Goal: Communication & Community: Answer question/provide support

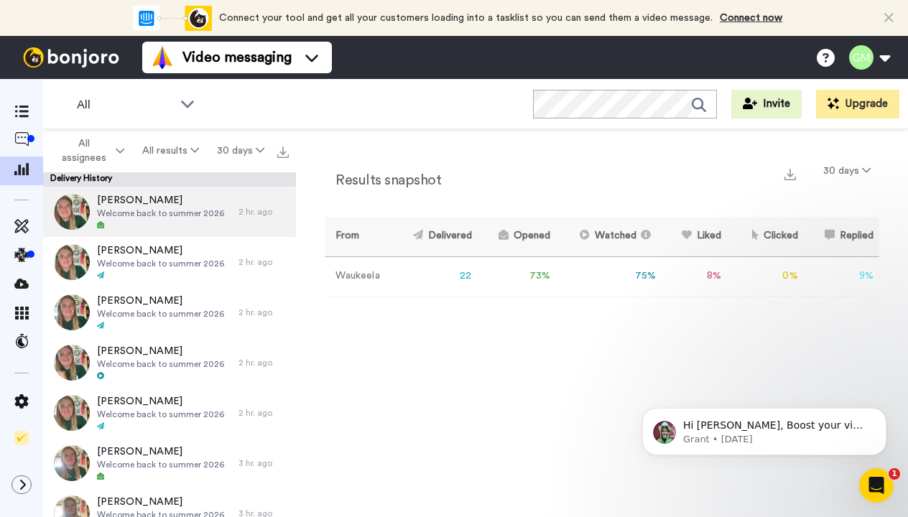
click at [101, 226] on icon at bounding box center [100, 224] width 7 height 7
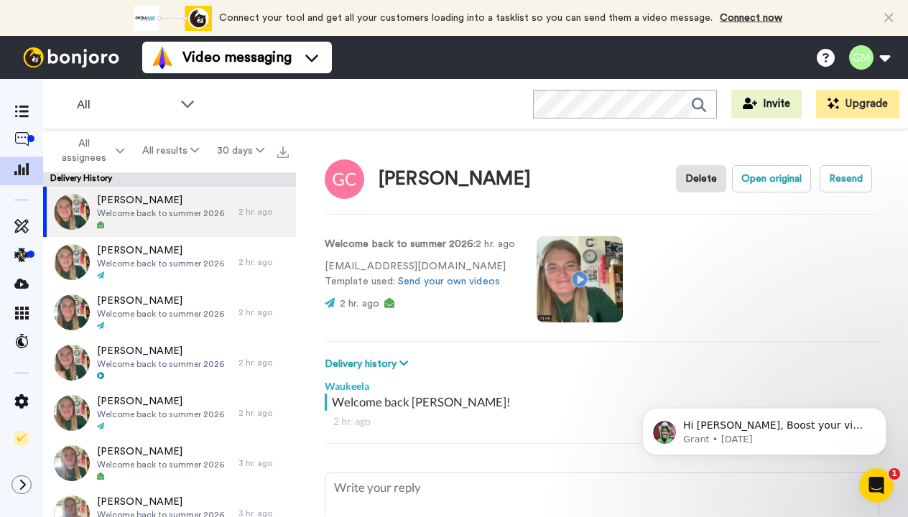
click at [129, 218] on span "Welcome back to summer 2026" at bounding box center [160, 213] width 127 height 11
type textarea "x"
click at [22, 147] on icon at bounding box center [21, 139] width 14 height 14
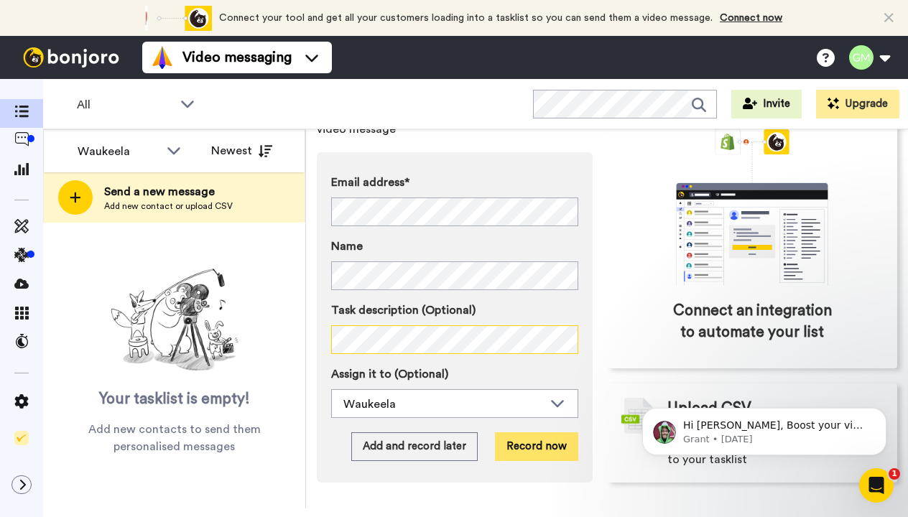
scroll to position [121, 0]
click at [531, 432] on button "Record now" at bounding box center [536, 446] width 83 height 29
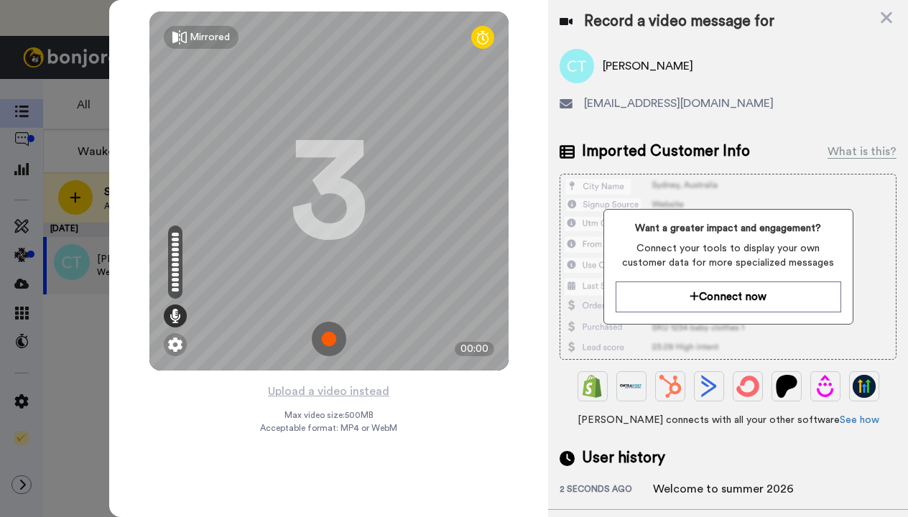
click at [323, 343] on img at bounding box center [329, 339] width 34 height 34
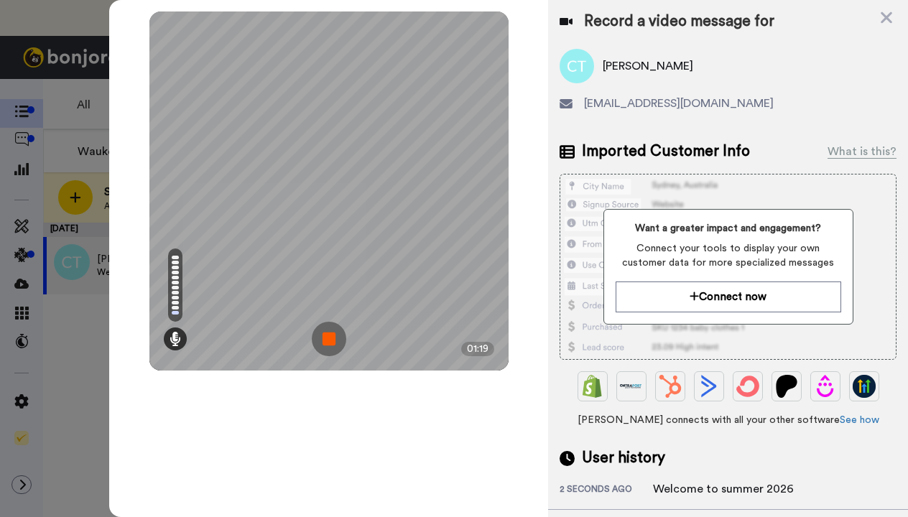
click at [323, 343] on img at bounding box center [329, 339] width 34 height 34
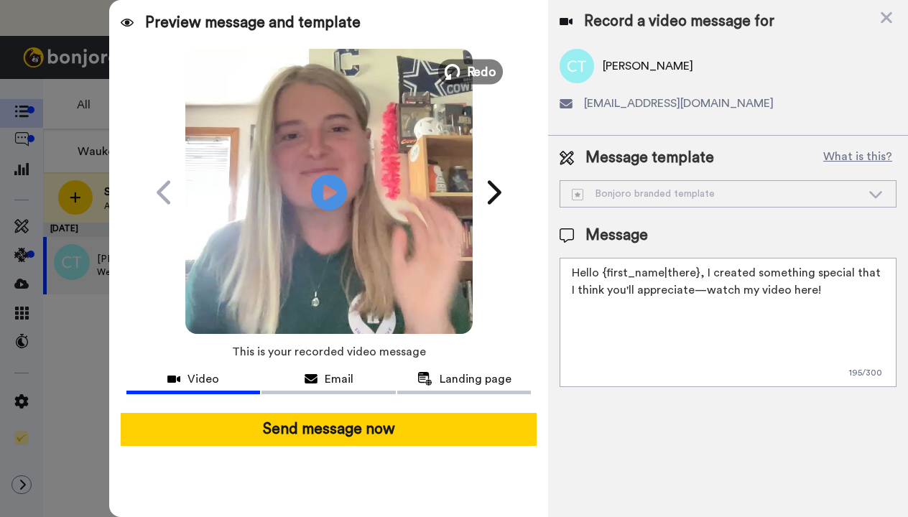
click at [473, 67] on span "Redo" at bounding box center [481, 71] width 30 height 19
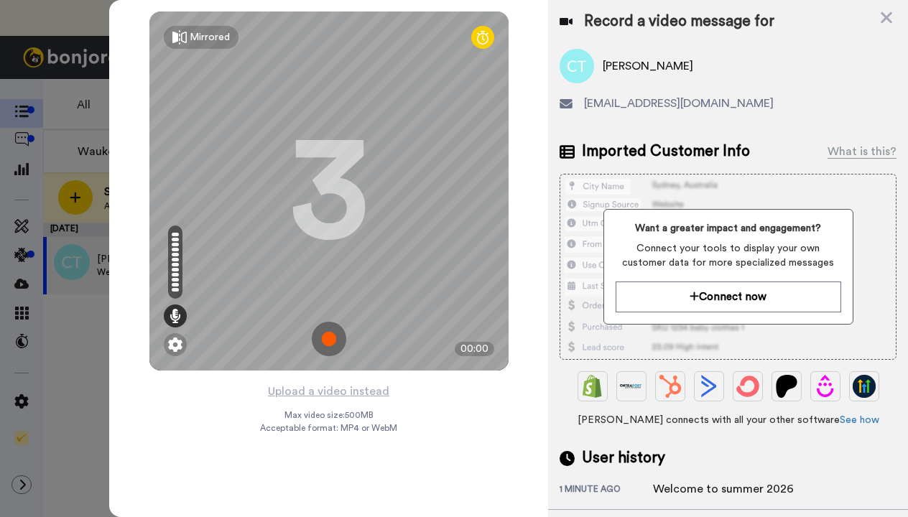
click at [326, 340] on img at bounding box center [329, 339] width 34 height 34
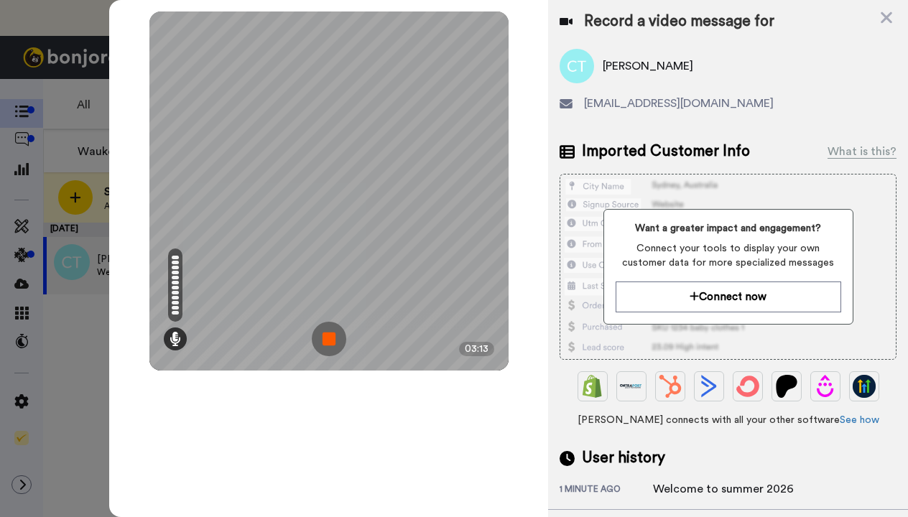
click at [331, 340] on img at bounding box center [329, 339] width 34 height 34
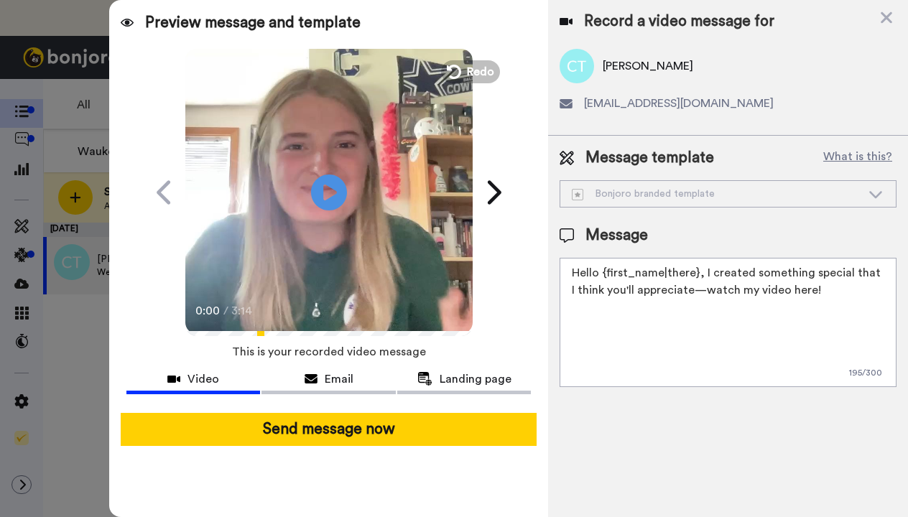
drag, startPoint x: 822, startPoint y: 289, endPoint x: 558, endPoint y: 269, distance: 264.3
click at [558, 270] on div "Message template What is this? Bonjoro branded template Bonjoro branded templat…" at bounding box center [728, 267] width 360 height 263
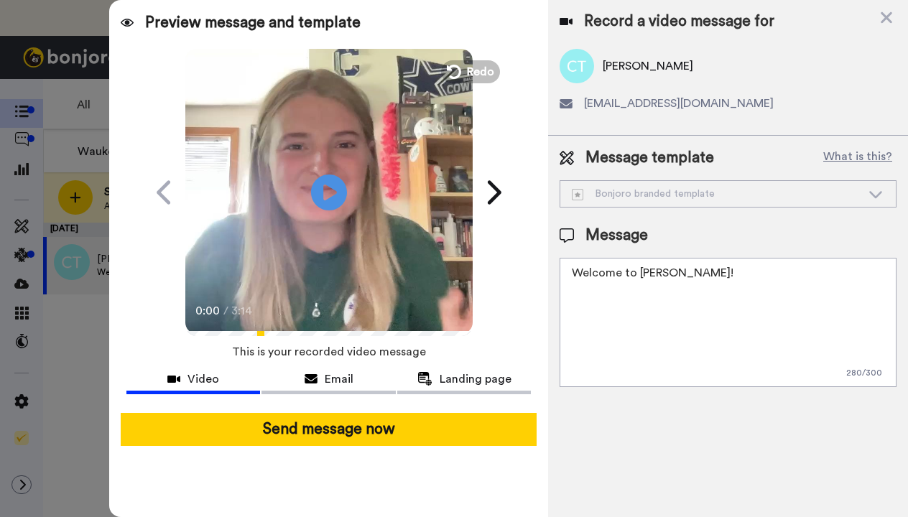
click at [633, 274] on textarea "Welcome to Caroline!" at bounding box center [727, 322] width 337 height 129
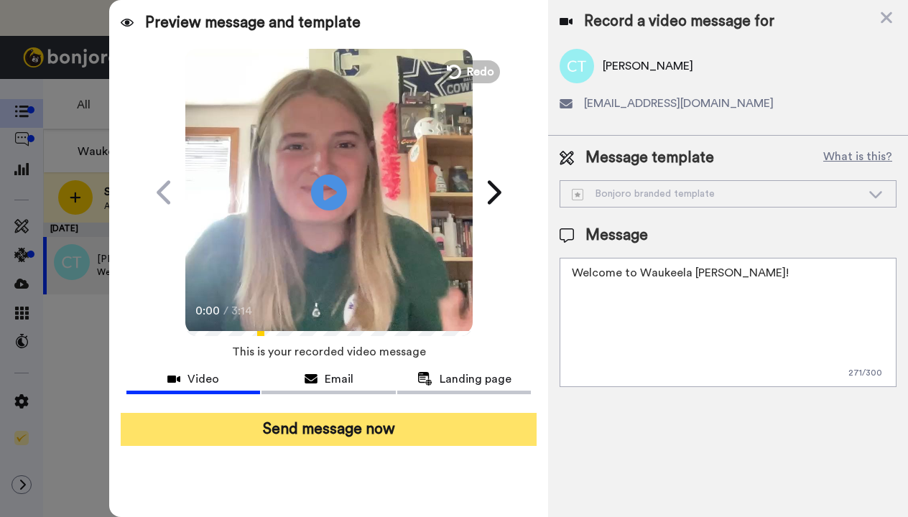
type textarea "Welcome to Waukeela Caroline!"
click at [394, 436] on button "Send message now" at bounding box center [329, 429] width 417 height 33
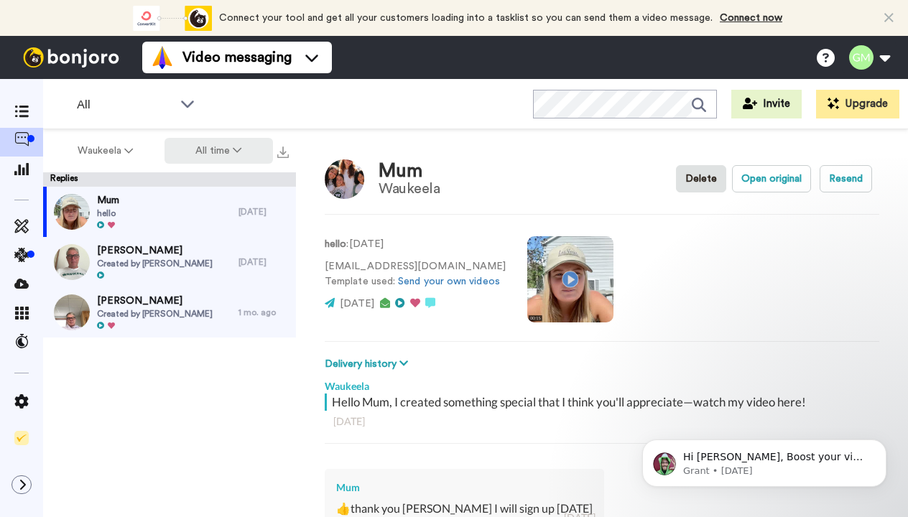
click at [213, 153] on button "All time" at bounding box center [218, 151] width 109 height 26
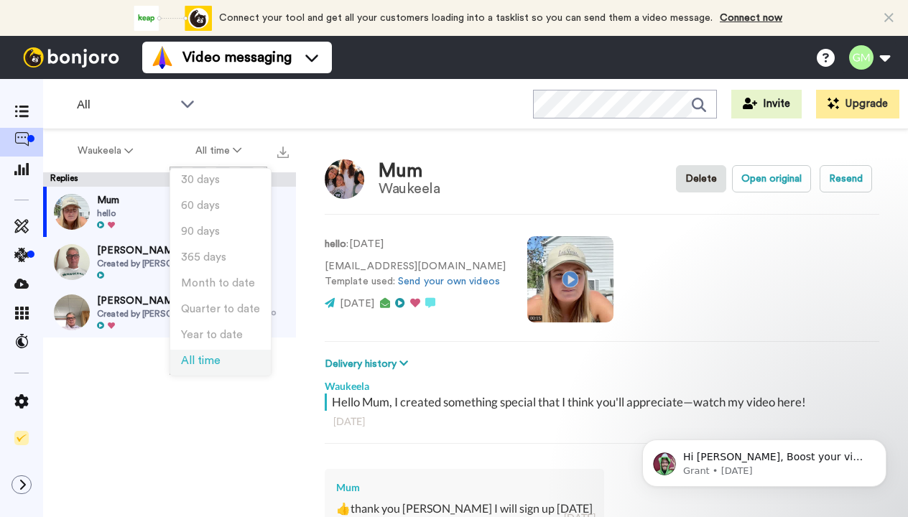
click at [199, 355] on span "All time" at bounding box center [200, 360] width 39 height 11
type textarea "x"
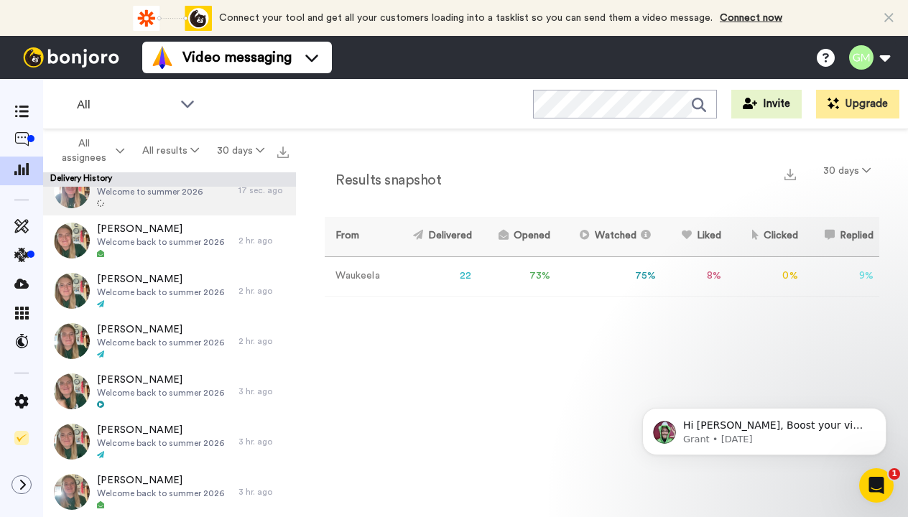
scroll to position [25, 0]
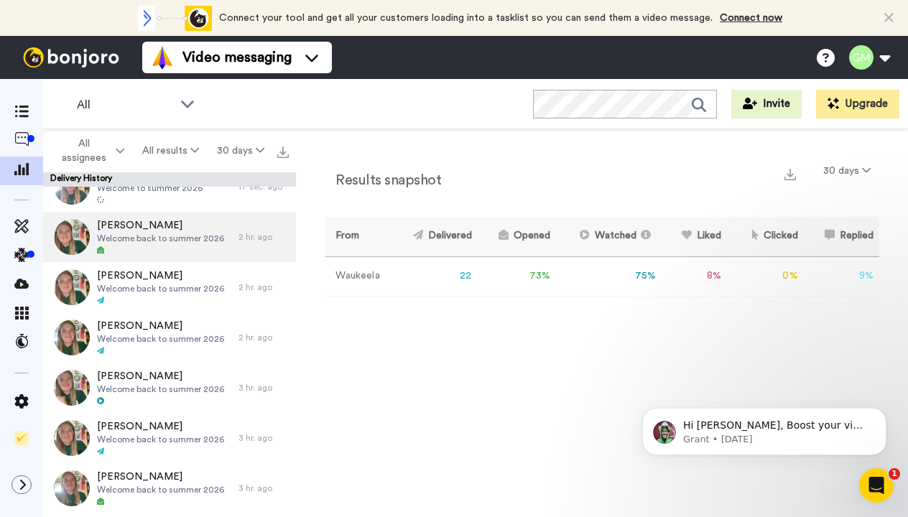
click at [126, 237] on span "Welcome back to summer 2026" at bounding box center [160, 238] width 127 height 11
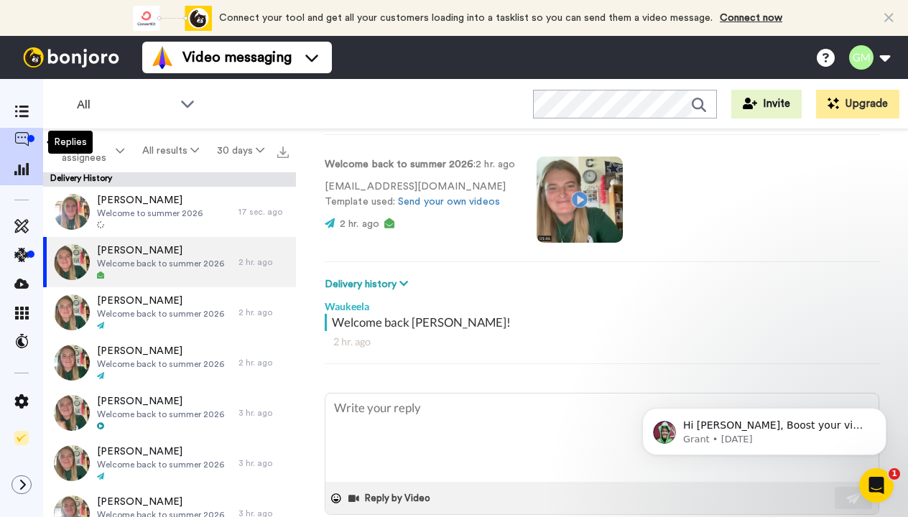
click at [24, 134] on icon at bounding box center [21, 139] width 14 height 14
click at [17, 92] on div at bounding box center [21, 298] width 43 height 438
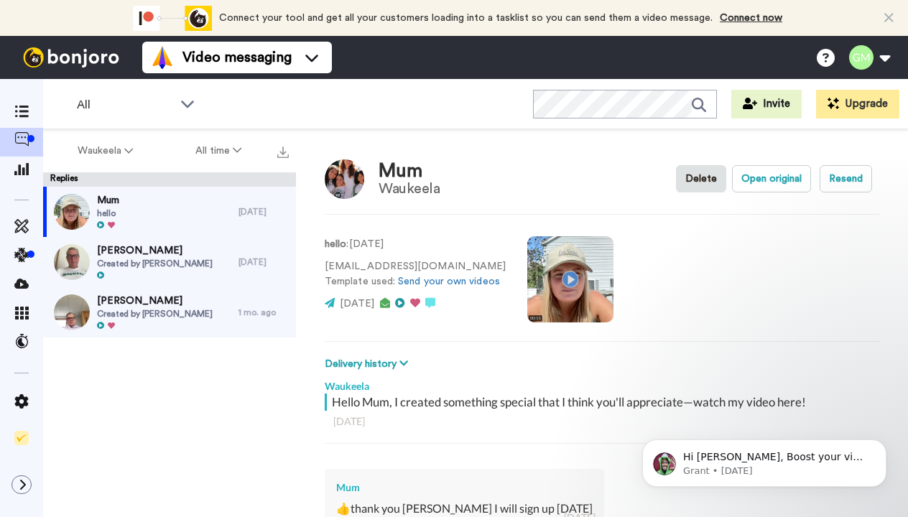
type textarea "x"
